Goal: Task Accomplishment & Management: Manage account settings

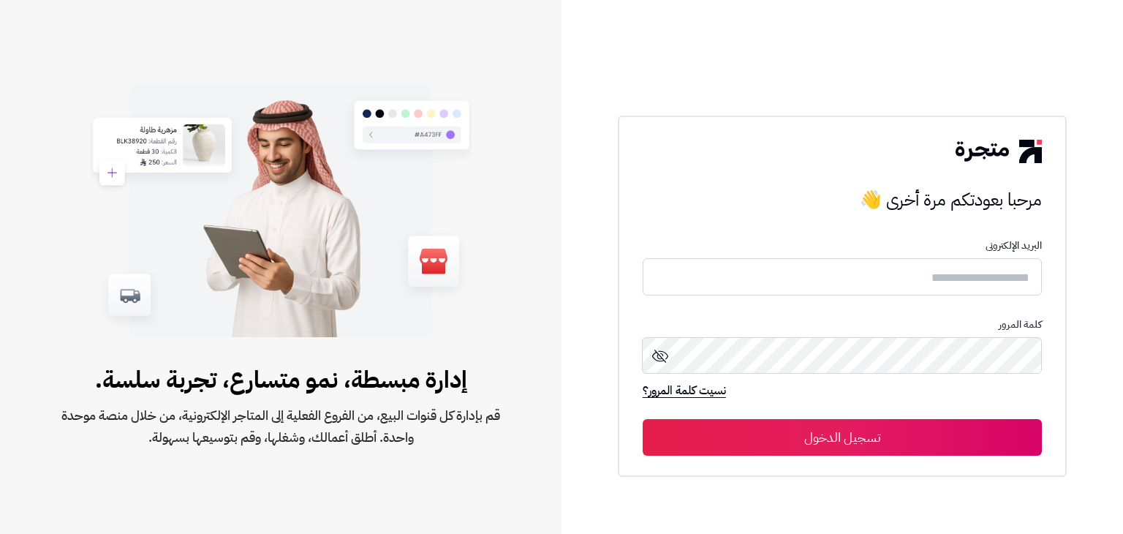
type input "******"
click at [849, 441] on button "تسجيل الدخول" at bounding box center [842, 437] width 399 height 37
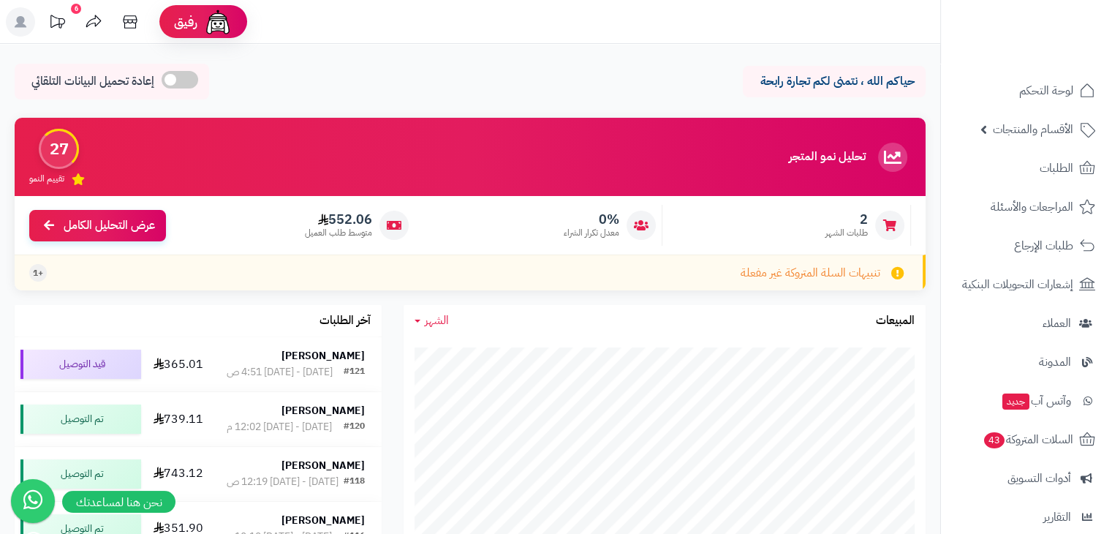
click at [71, 10] on div "6" at bounding box center [76, 9] width 10 height 10
